Goal: Information Seeking & Learning: Learn about a topic

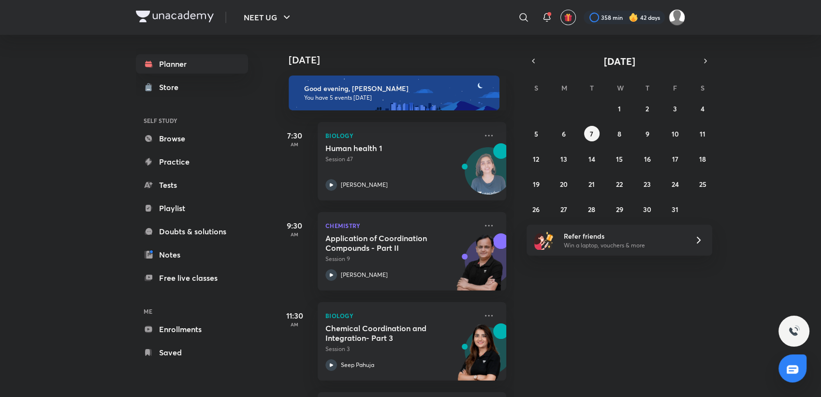
click at [572, 125] on div "28 29 30 1 2 3 4 5 6 7 8 9 10 11 12 13 14 15 16 17 18 19 20 21 22 23 24 25 26 2…" at bounding box center [620, 159] width 186 height 116
click at [607, 19] on div at bounding box center [624, 18] width 81 height 14
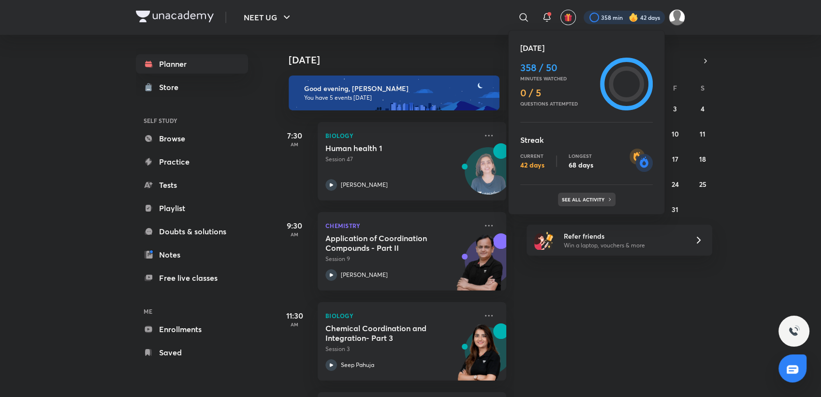
click at [596, 201] on p "See all activity" at bounding box center [584, 199] width 45 height 6
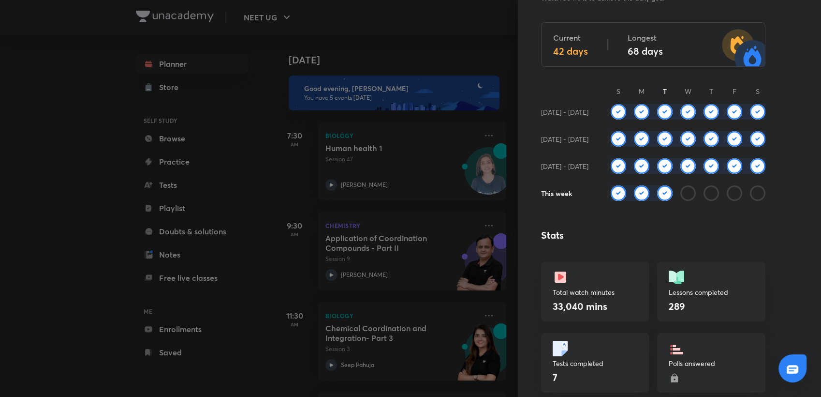
scroll to position [66, 0]
click at [424, 52] on div at bounding box center [410, 198] width 821 height 397
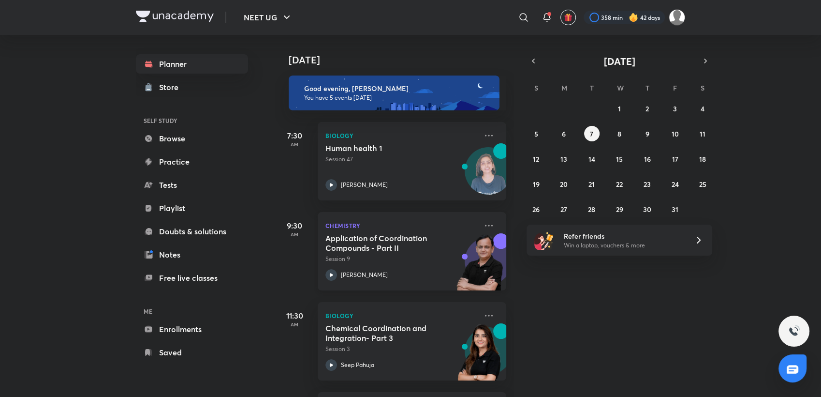
scroll to position [179, 0]
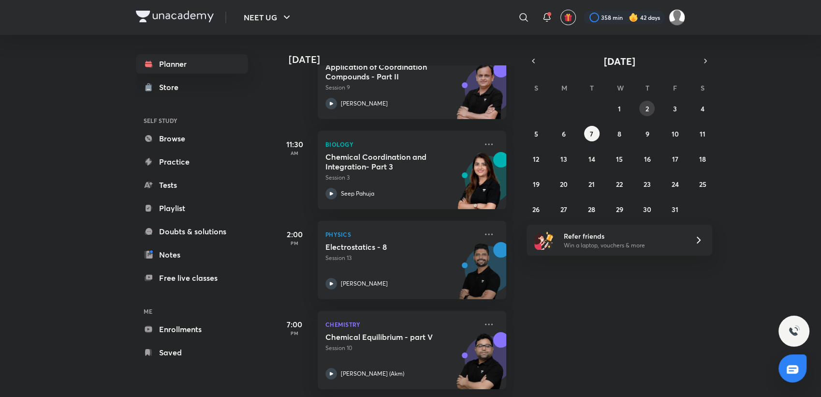
click at [639, 108] on button "2" at bounding box center [646, 108] width 15 height 15
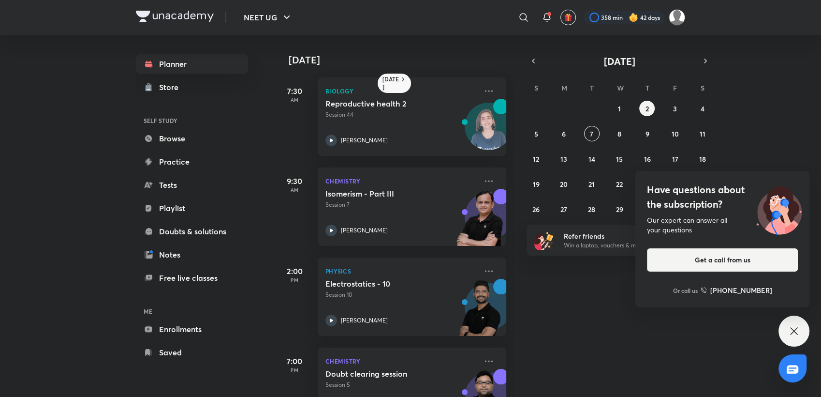
click at [790, 335] on icon at bounding box center [794, 331] width 12 height 12
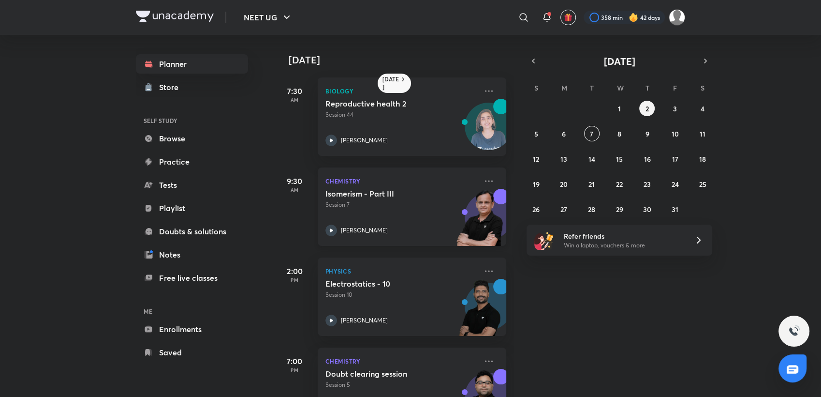
click at [416, 227] on div "[PERSON_NAME]" at bounding box center [401, 230] width 152 height 12
